Goal: Navigation & Orientation: Find specific page/section

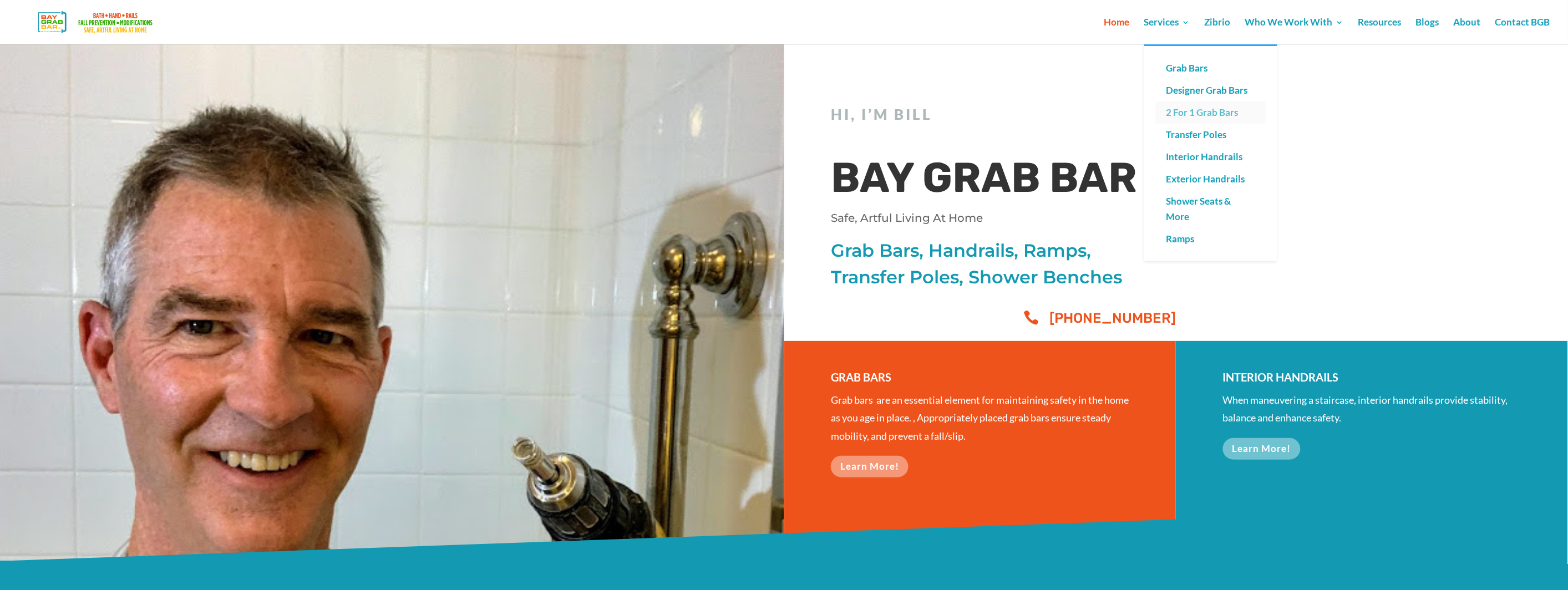
click at [1196, 111] on link "2 For 1 Grab Bars" at bounding box center [1211, 112] width 111 height 22
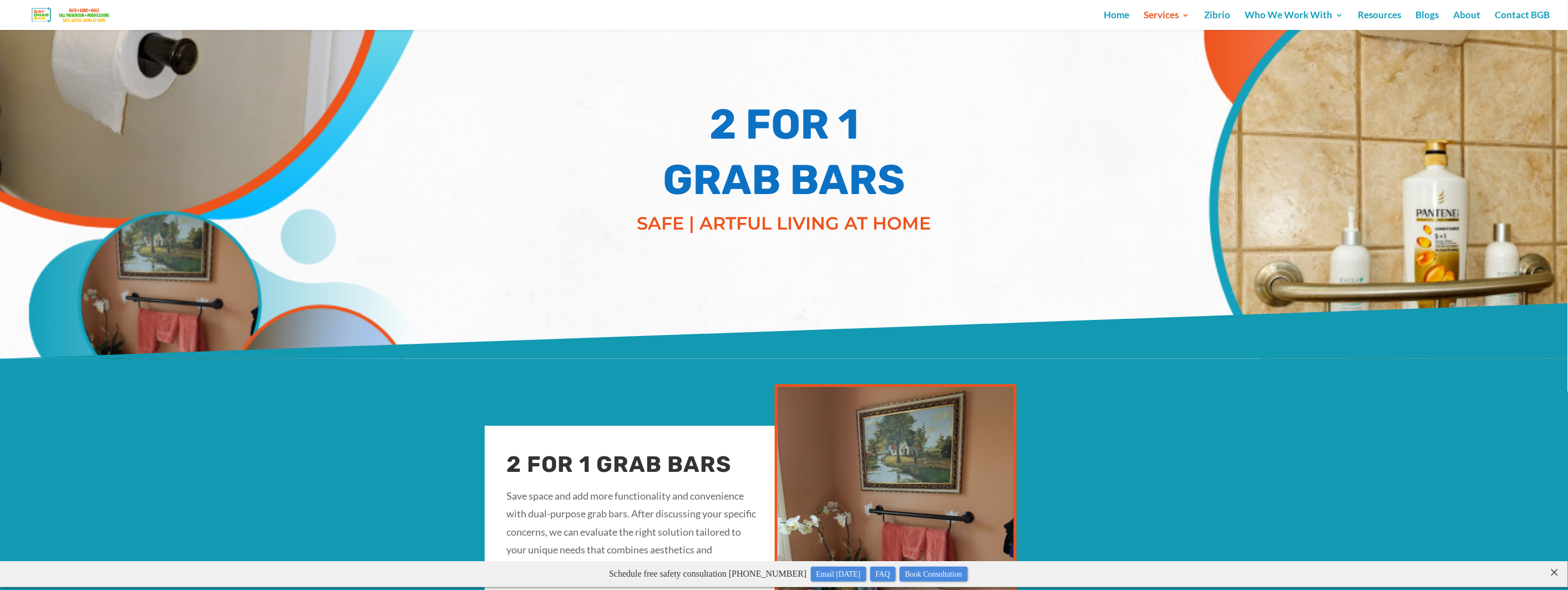
scroll to position [37, 0]
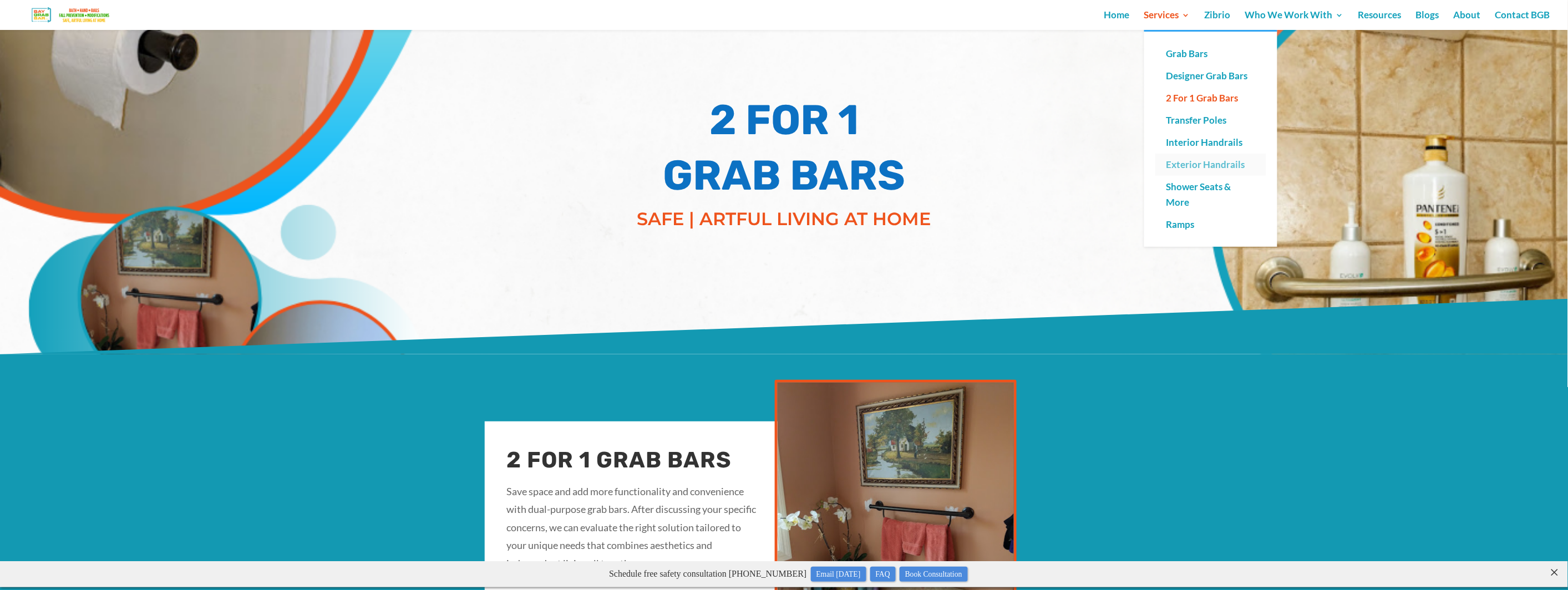
click at [1193, 164] on link "Exterior Handrails" at bounding box center [1211, 165] width 111 height 22
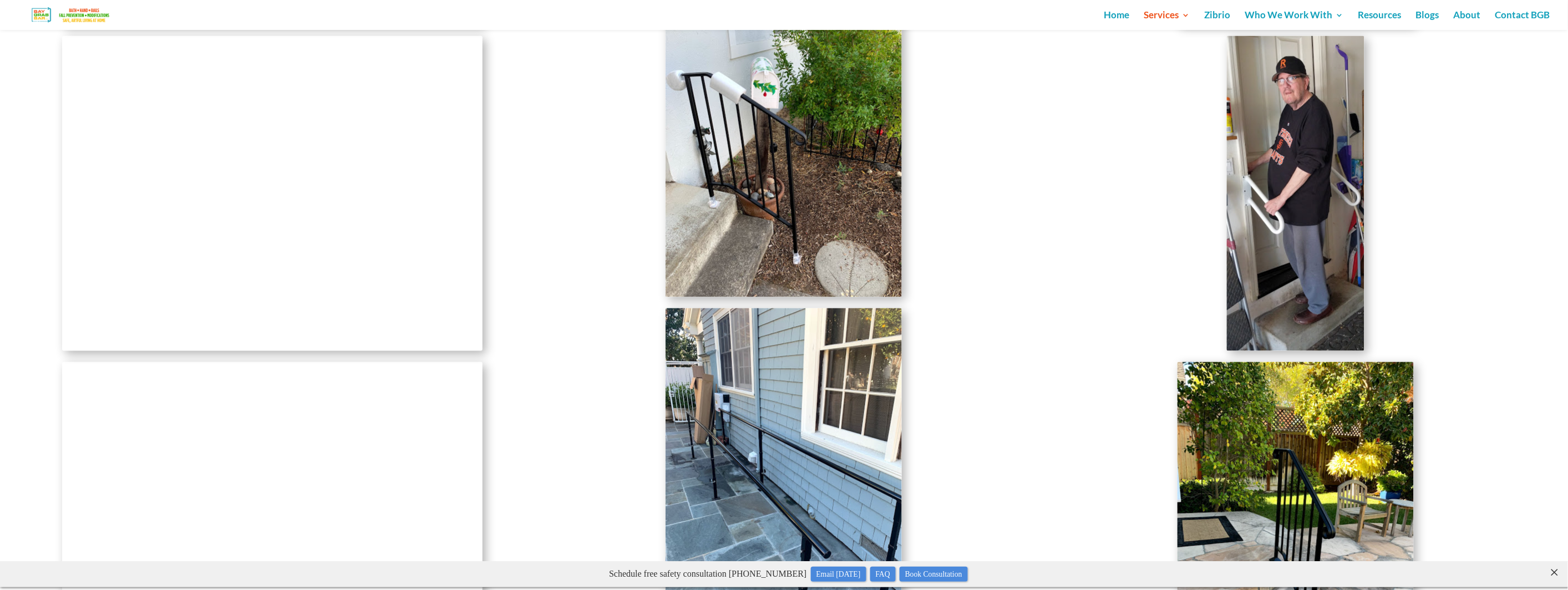
scroll to position [4658, 0]
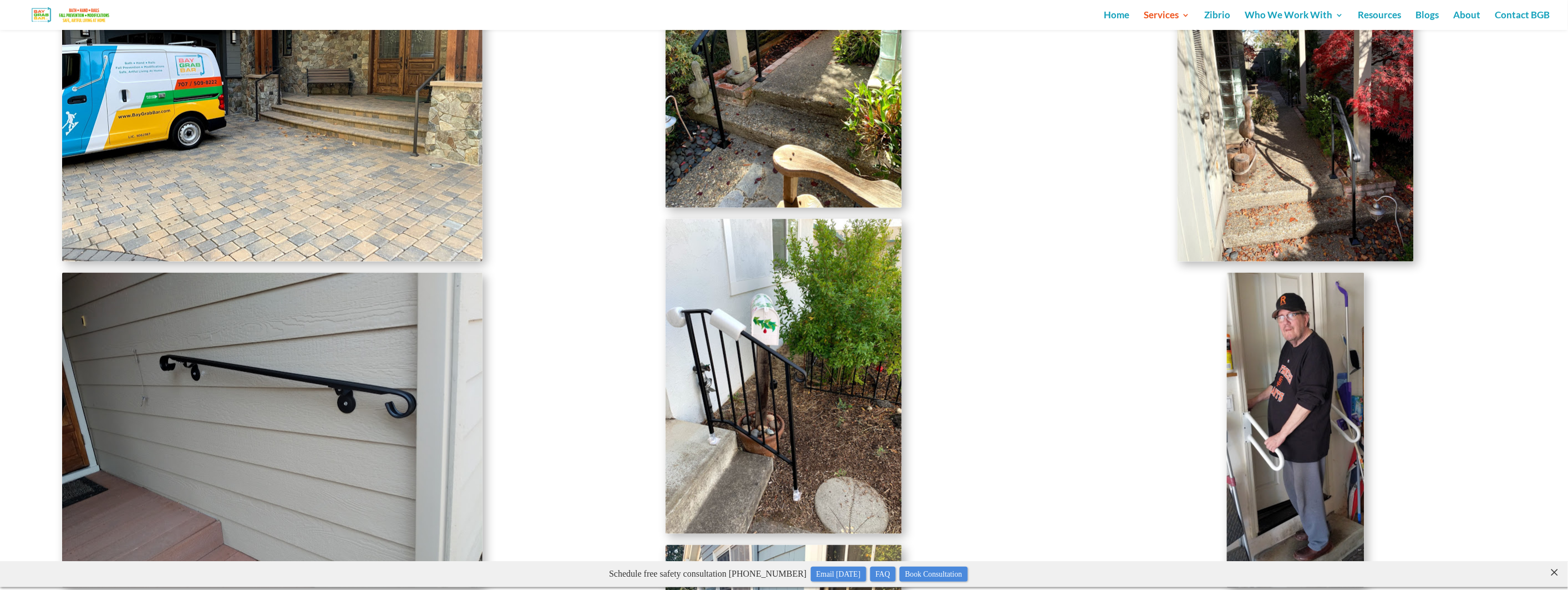
click at [50, 19] on img at bounding box center [71, 15] width 106 height 20
